Goal: Task Accomplishment & Management: Manage account settings

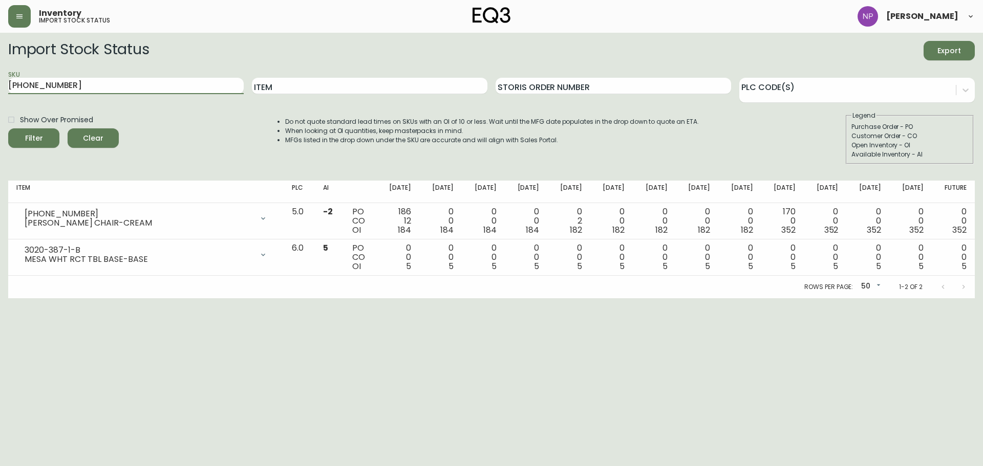
click at [28, 21] on button "button" at bounding box center [19, 16] width 23 height 23
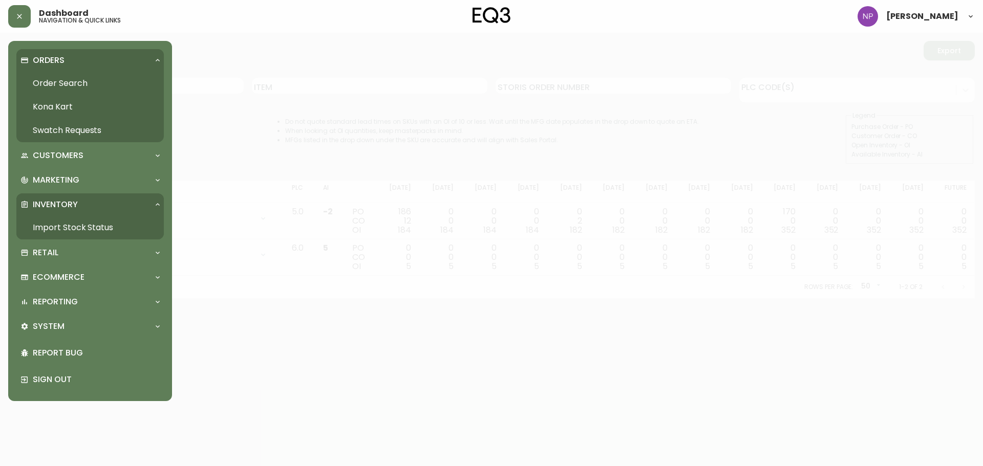
click at [54, 64] on p "Orders" at bounding box center [49, 60] width 32 height 11
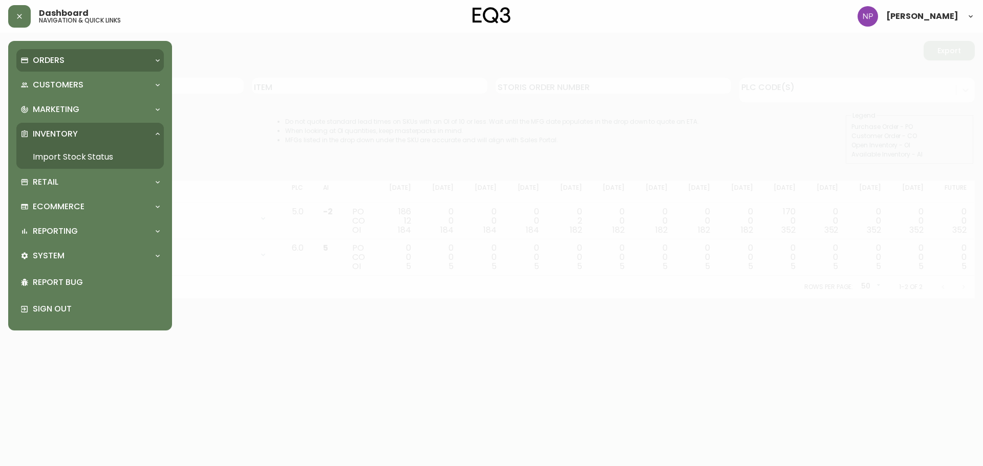
drag, startPoint x: 47, startPoint y: 61, endPoint x: 46, endPoint y: 78, distance: 17.4
click at [49, 61] on p "Orders" at bounding box center [49, 60] width 32 height 11
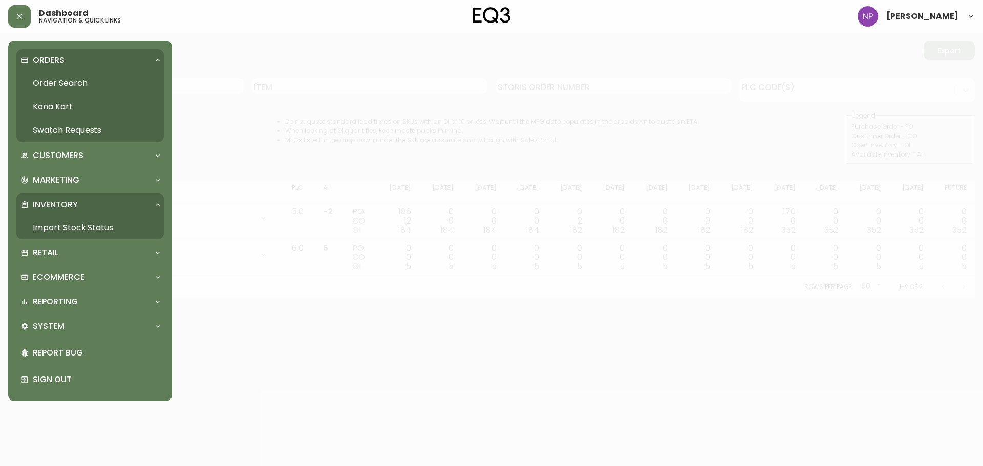
click at [46, 89] on link "Order Search" at bounding box center [89, 84] width 147 height 24
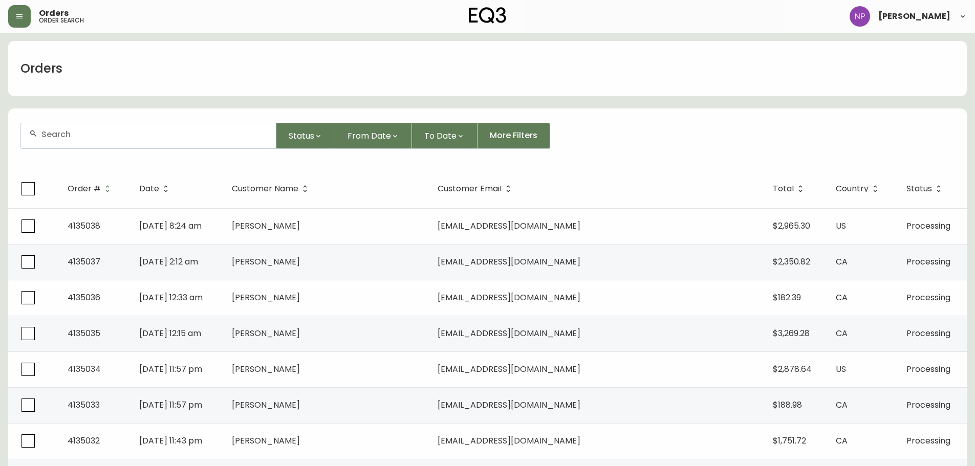
click at [60, 128] on div at bounding box center [148, 135] width 255 height 25
type input "4134779"
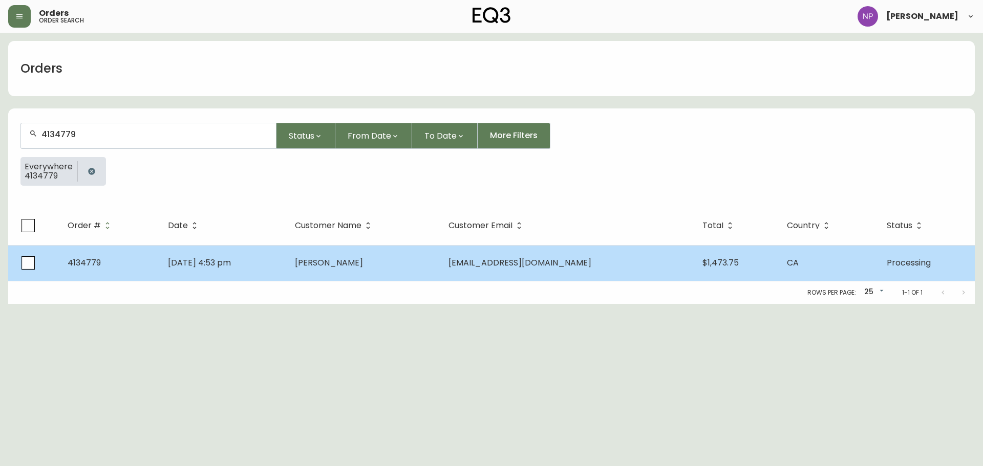
click at [356, 275] on td "[PERSON_NAME]" at bounding box center [364, 263] width 154 height 36
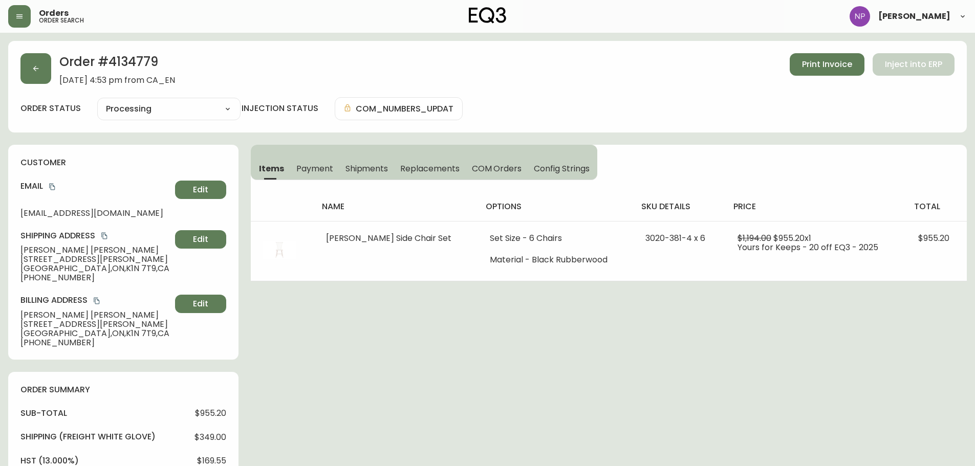
type input "Processing"
select select "PROCESSING"
click at [25, 74] on button "button" at bounding box center [35, 68] width 31 height 31
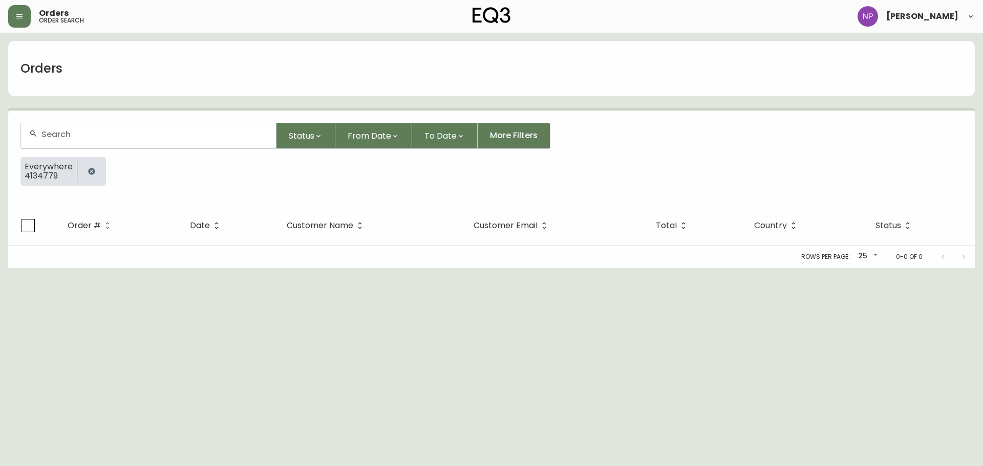
click at [90, 132] on input "text" at bounding box center [154, 134] width 226 height 10
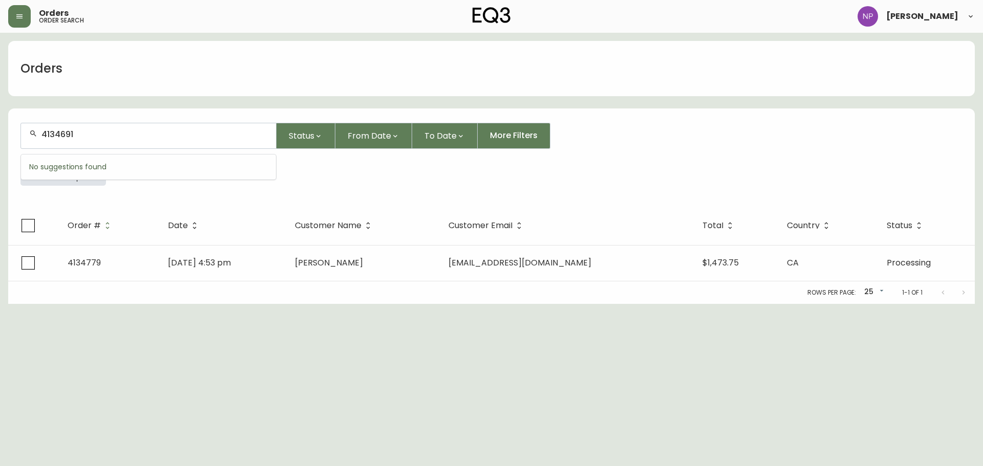
type input "4134691"
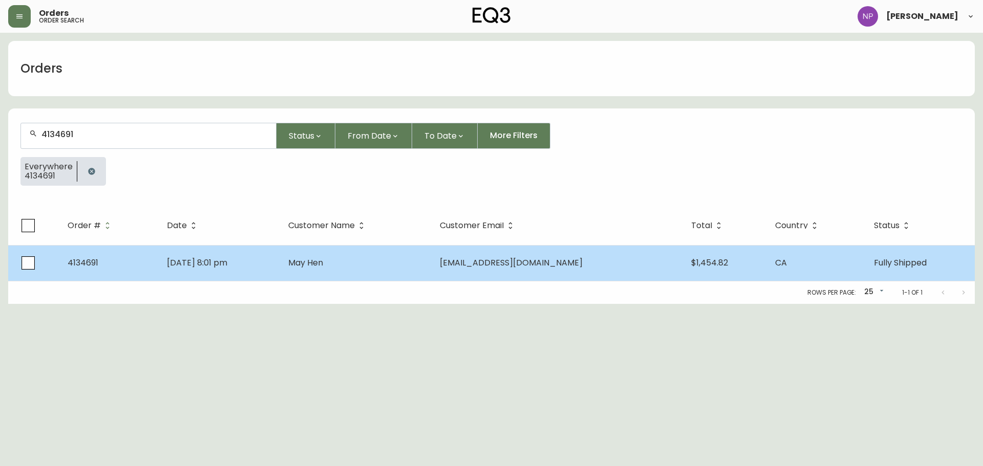
click at [485, 262] on td "[EMAIL_ADDRESS][DOMAIN_NAME]" at bounding box center [556, 263] width 251 height 36
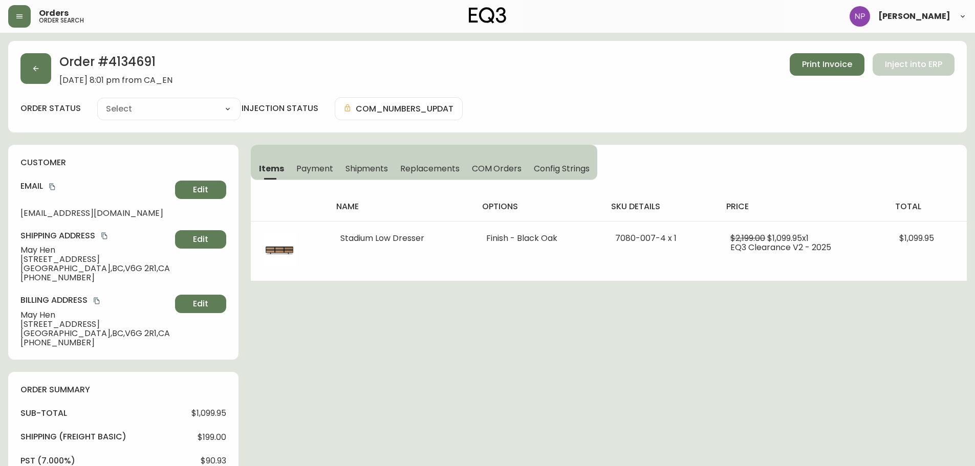
type input "Fully Shipped"
select select "FULLY_SHIPPED"
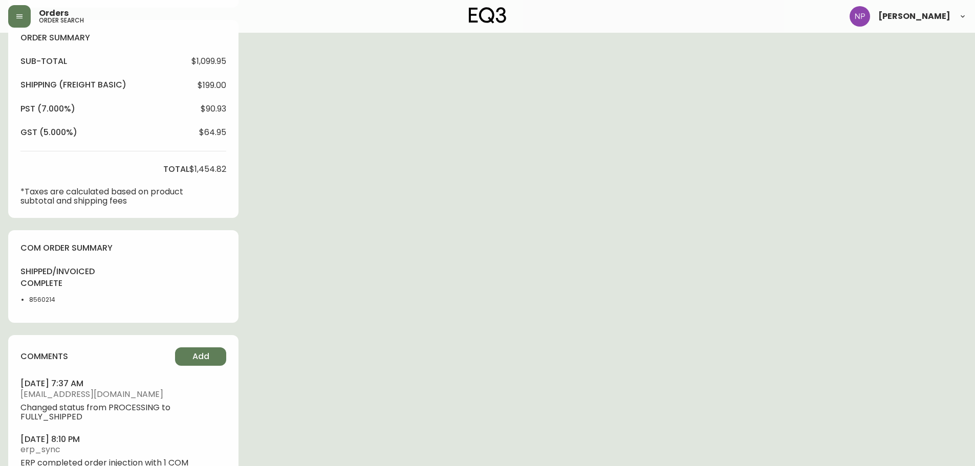
scroll to position [358, 0]
